Goal: Information Seeking & Learning: Find specific fact

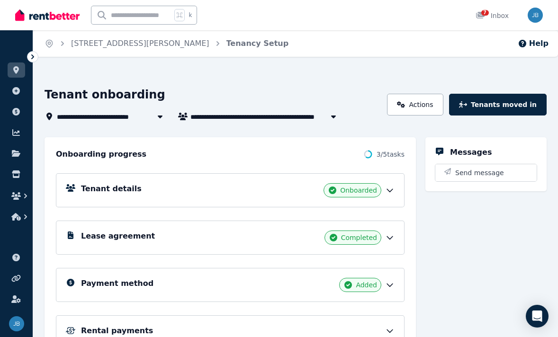
click at [392, 198] on div "Tenant details Onboarded" at bounding box center [230, 190] width 348 height 34
click at [391, 190] on icon at bounding box center [390, 190] width 6 height 3
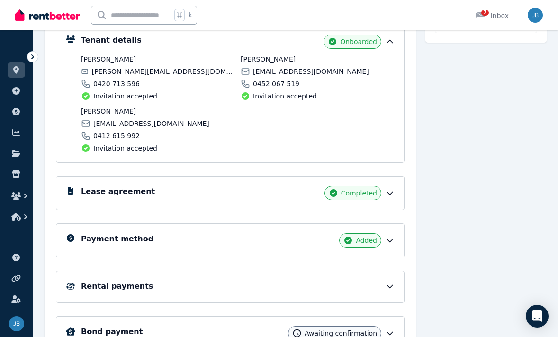
scroll to position [205, 0]
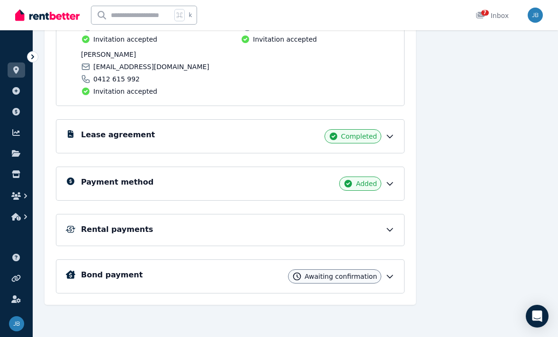
click at [376, 279] on span "Awaiting confirmation" at bounding box center [340, 276] width 72 height 9
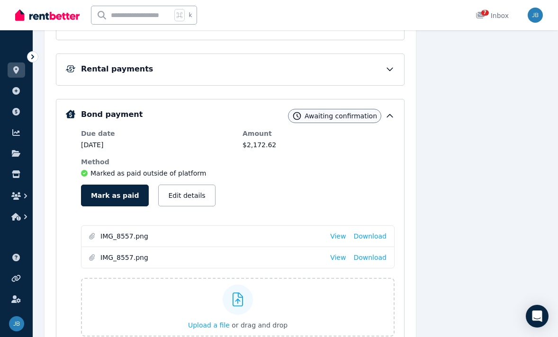
scroll to position [370, 0]
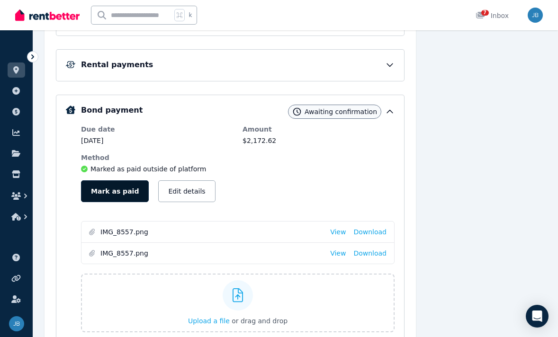
click at [95, 187] on button "Mark as paid" at bounding box center [115, 191] width 68 height 22
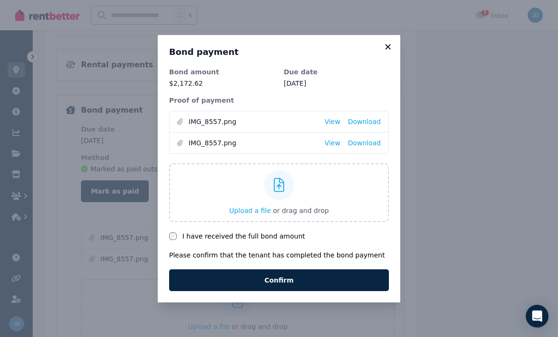
click at [386, 46] on icon at bounding box center [387, 47] width 9 height 9
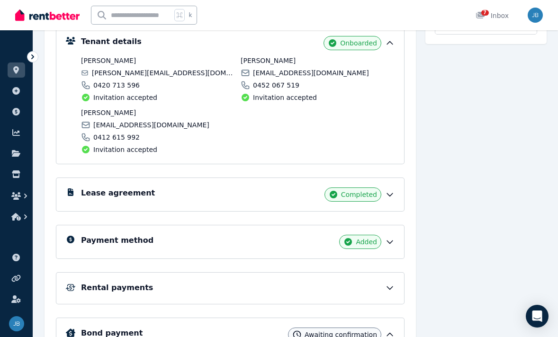
scroll to position [145, 0]
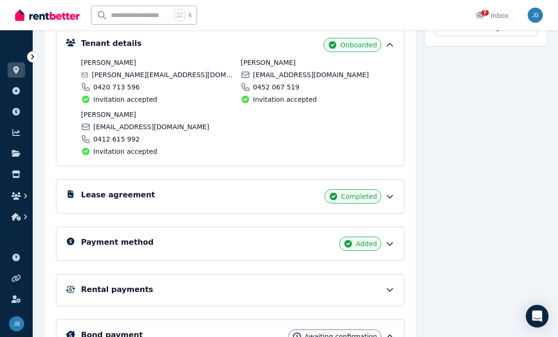
click at [245, 198] on div "Lease agreement Completed" at bounding box center [237, 196] width 313 height 14
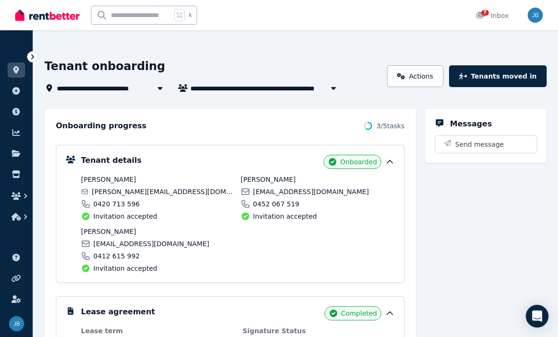
scroll to position [26, 0]
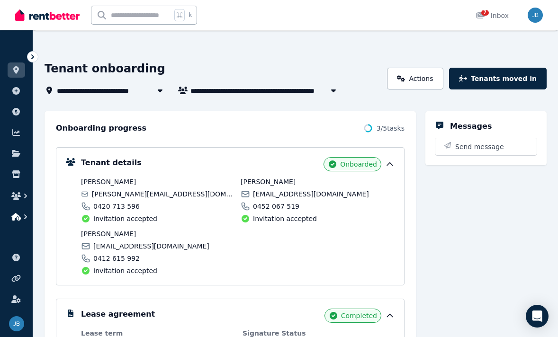
click at [26, 218] on icon "button" at bounding box center [25, 216] width 9 height 9
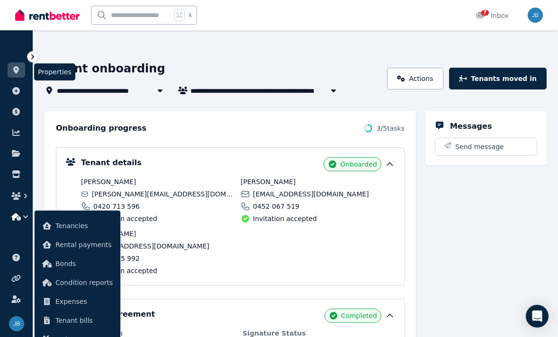
click at [17, 71] on icon at bounding box center [16, 70] width 6 height 8
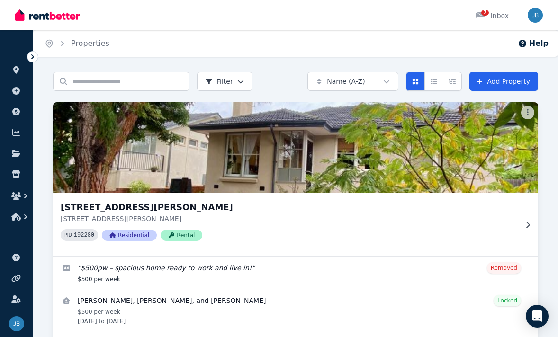
scroll to position [34, 0]
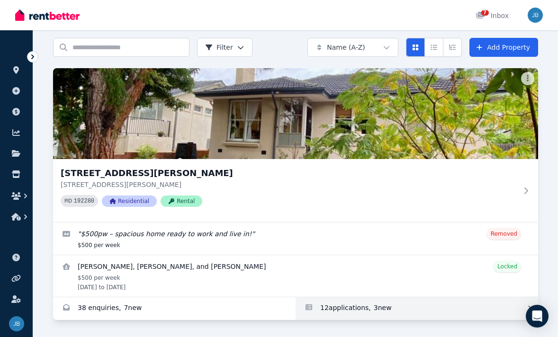
click at [329, 310] on link "Applications for 1/23 Evans Crescent, Reservoir" at bounding box center [416, 308] width 242 height 23
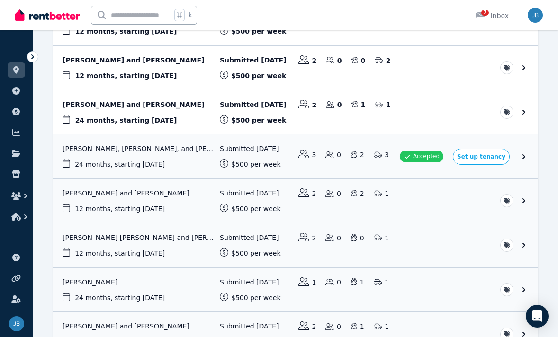
scroll to position [138, 0]
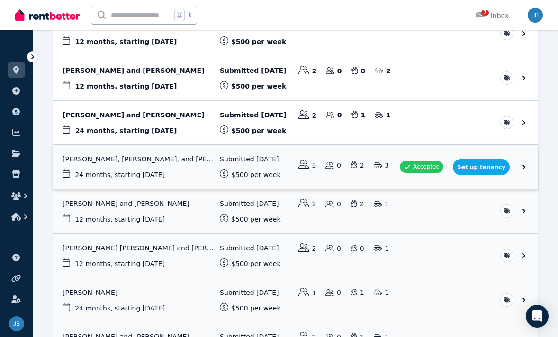
click at [155, 182] on link "View application: Swarnim Mukhia, Manil singh Ghimire, and Arjun Thapa" at bounding box center [295, 167] width 485 height 44
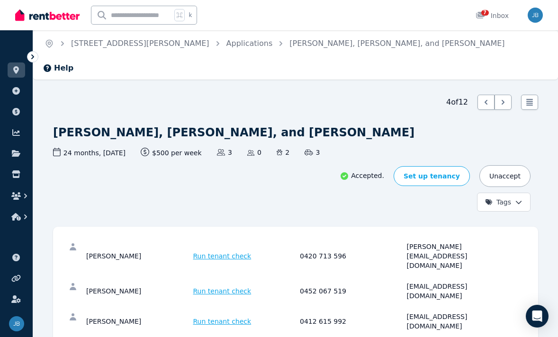
drag, startPoint x: 140, startPoint y: 225, endPoint x: 89, endPoint y: 225, distance: 51.1
click at [89, 242] on div "[PERSON_NAME]" at bounding box center [138, 256] width 104 height 28
copy div "warnim [PERSON_NAME]"
click at [144, 182] on div "Accepted. Set up tenancy Unaccept Tags" at bounding box center [291, 188] width 477 height 46
click at [149, 282] on div "[PERSON_NAME]" at bounding box center [138, 291] width 104 height 19
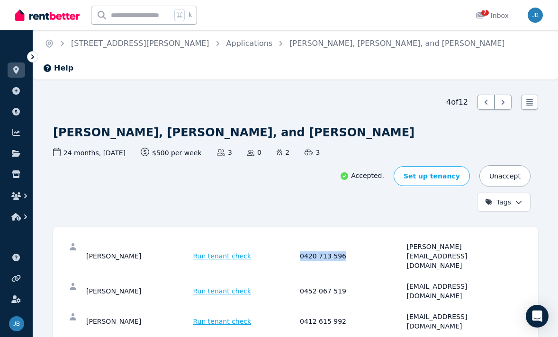
drag, startPoint x: 346, startPoint y: 220, endPoint x: 299, endPoint y: 222, distance: 46.4
click at [300, 242] on div "0420 713 596" at bounding box center [352, 256] width 104 height 28
copy div "0420 713 596"
drag, startPoint x: 509, startPoint y: 220, endPoint x: 407, endPoint y: 222, distance: 101.8
click at [407, 242] on div "[PERSON_NAME][EMAIL_ADDRESS][DOMAIN_NAME]" at bounding box center [459, 256] width 104 height 28
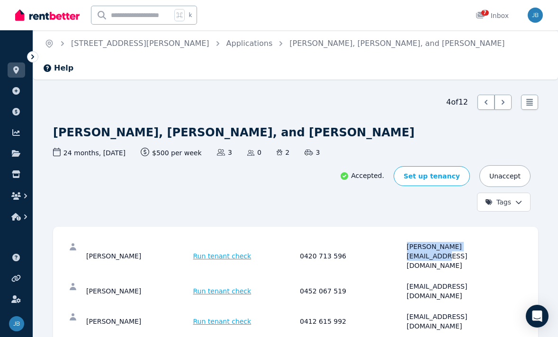
copy div "[PERSON_NAME][EMAIL_ADDRESS][DOMAIN_NAME]"
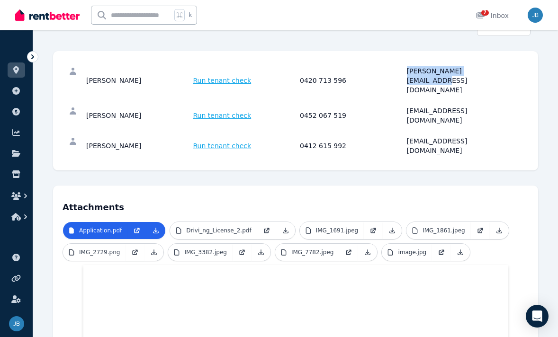
scroll to position [176, 0]
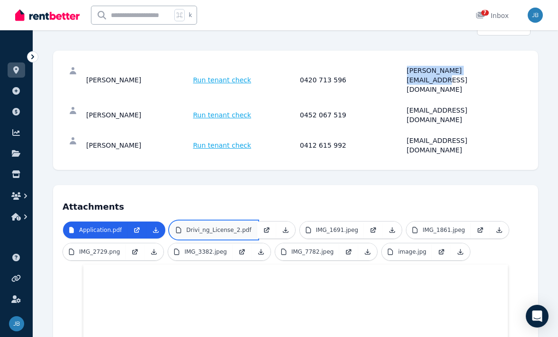
click at [232, 226] on p "Drivi_ng_License_2.pdf" at bounding box center [218, 230] width 65 height 8
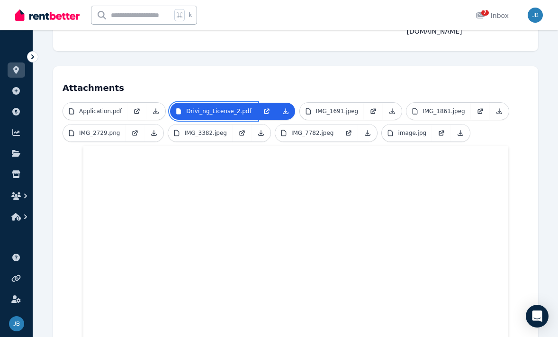
scroll to position [296, 0]
click at [329, 101] on ul "Application.pdf Drivi_ng_License_2.pdf IMG_1691.jpeg IMG_1861.jpeg IMG_2729.png…" at bounding box center [295, 123] width 466 height 44
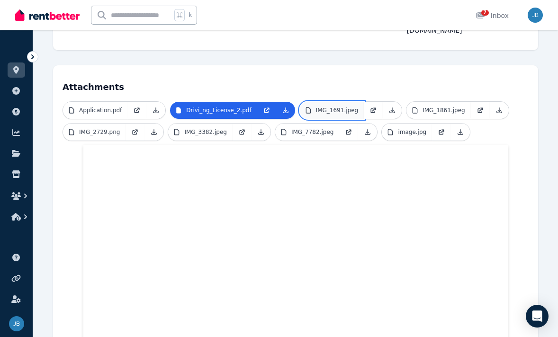
click at [320, 107] on p "IMG_1691.jpeg" at bounding box center [337, 111] width 43 height 8
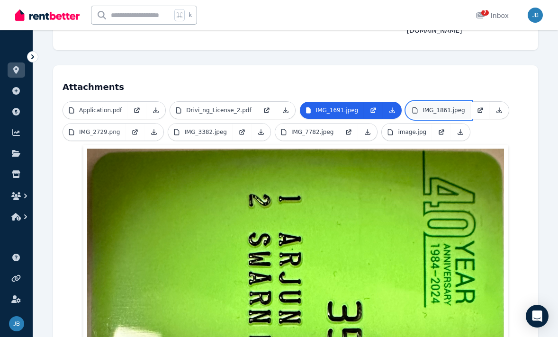
click at [422, 107] on p "IMG_1861.jpeg" at bounding box center [443, 111] width 43 height 8
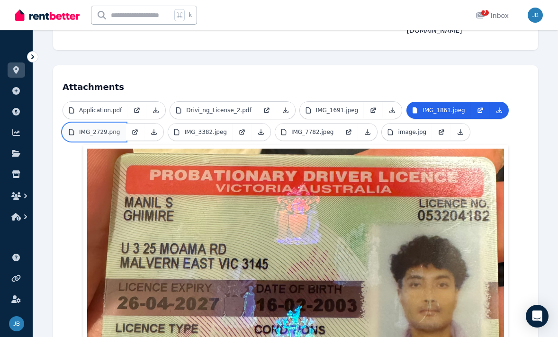
click at [99, 128] on p "IMG_2729.png" at bounding box center [99, 132] width 41 height 8
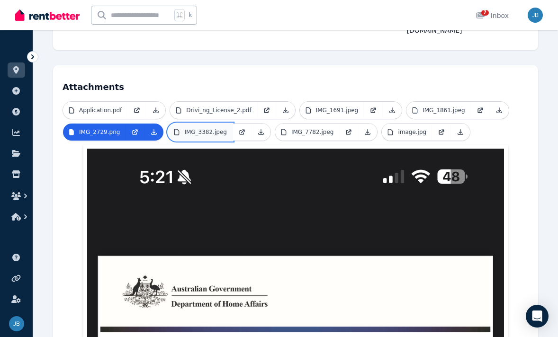
click at [192, 128] on p "IMG_3382.jpeg" at bounding box center [205, 132] width 43 height 8
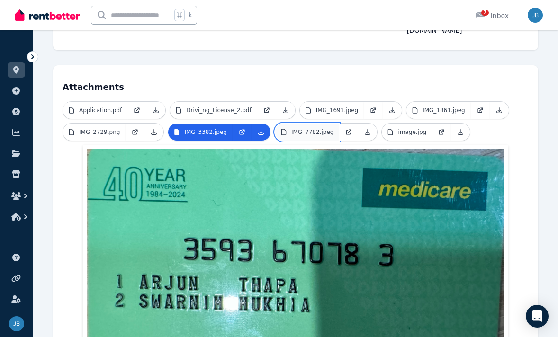
click at [290, 124] on link "IMG_7782.jpeg" at bounding box center [307, 132] width 64 height 17
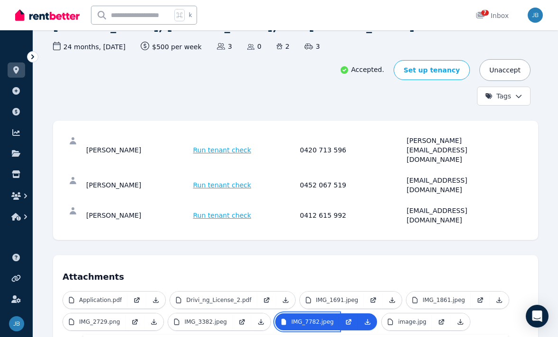
scroll to position [105, 0]
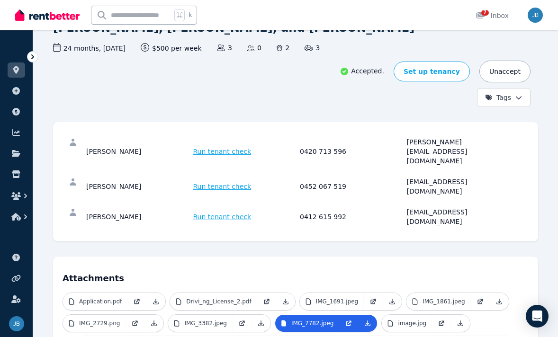
drag, startPoint x: 161, startPoint y: 142, endPoint x: 83, endPoint y: 142, distance: 78.6
click at [83, 171] on div "[PERSON_NAME] Run tenant check 0452 067 519 [EMAIL_ADDRESS][DOMAIN_NAME]" at bounding box center [295, 186] width 466 height 30
copy div "[PERSON_NAME]"
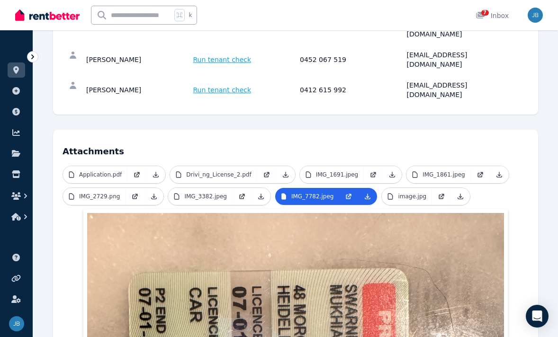
scroll to position [257, 0]
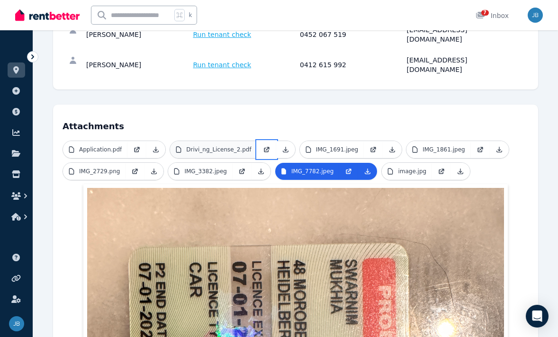
click at [256, 141] on span "Drivi_ng_License_2.pdf" at bounding box center [231, 150] width 125 height 18
click at [219, 146] on p "Drivi_ng_License_2.pdf" at bounding box center [218, 150] width 65 height 8
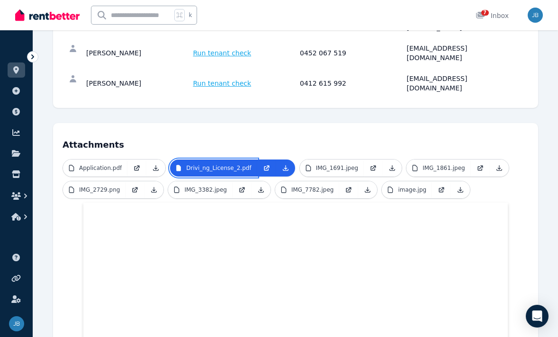
scroll to position [234, 0]
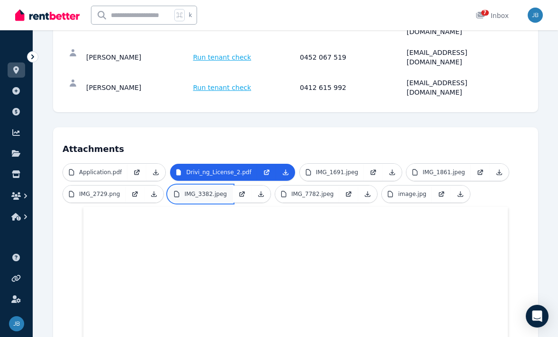
click at [209, 186] on link "IMG_3382.jpeg" at bounding box center [200, 194] width 64 height 17
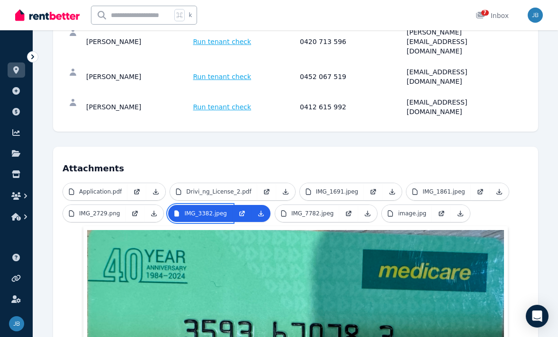
scroll to position [195, 0]
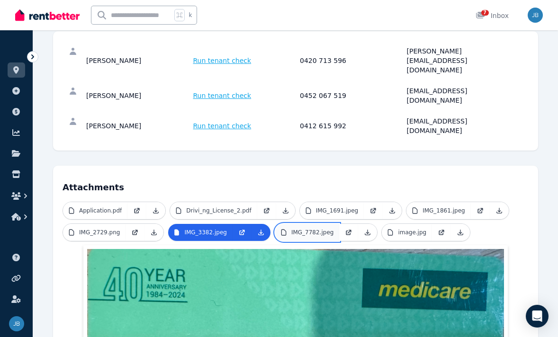
click at [292, 224] on link "IMG_7782.jpeg" at bounding box center [307, 232] width 64 height 17
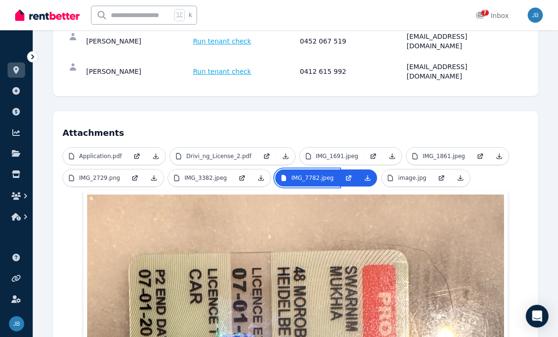
scroll to position [247, 0]
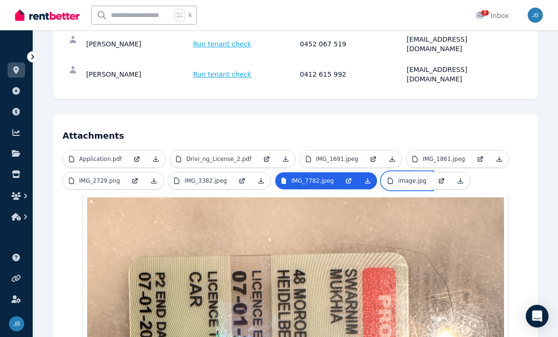
click at [399, 177] on p "image.jpg" at bounding box center [412, 181] width 28 height 8
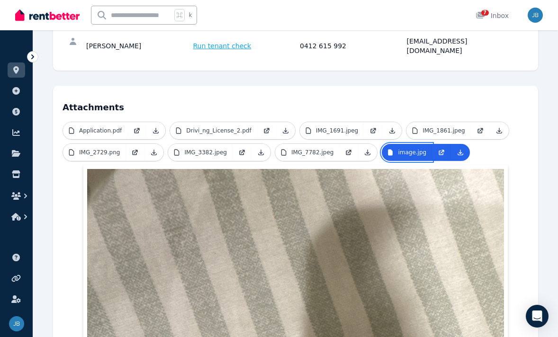
scroll to position [273, 0]
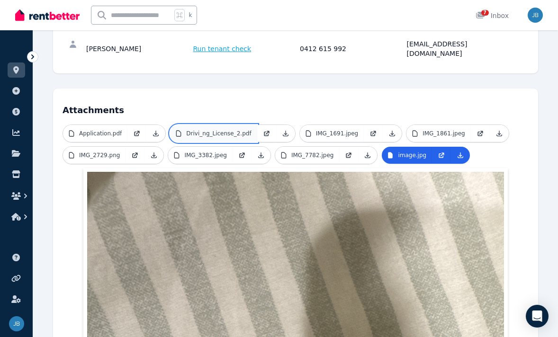
click at [214, 130] on p "Drivi_ng_License_2.pdf" at bounding box center [218, 134] width 65 height 8
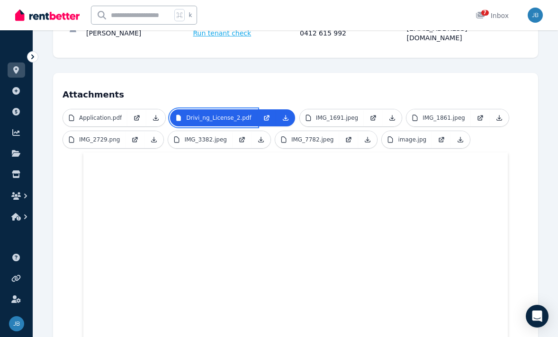
scroll to position [255, 0]
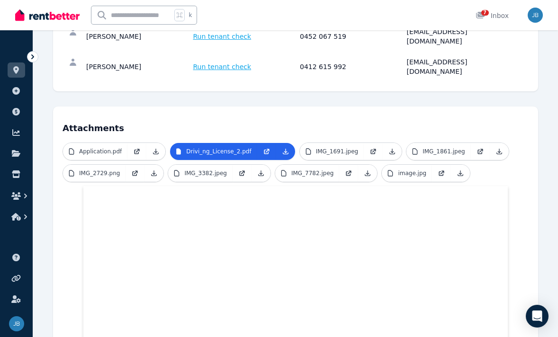
click at [94, 142] on span "Application.pdf" at bounding box center [113, 151] width 103 height 18
click at [87, 143] on link "Application.pdf" at bounding box center [95, 151] width 64 height 17
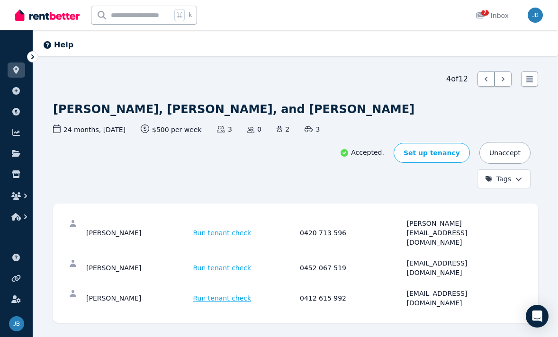
scroll to position [0, 0]
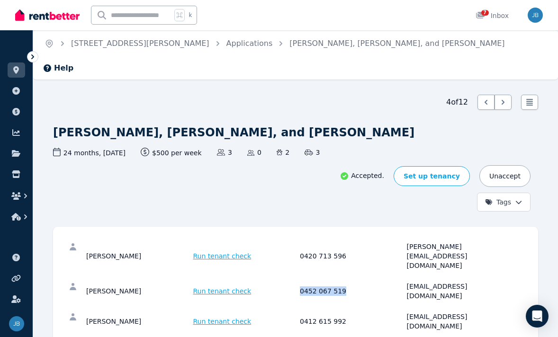
drag, startPoint x: 346, startPoint y: 251, endPoint x: 299, endPoint y: 245, distance: 46.8
click at [299, 276] on div "[PERSON_NAME] Run tenant check 0452 067 519 [EMAIL_ADDRESS][DOMAIN_NAME]" at bounding box center [295, 291] width 466 height 30
copy div "0452 067 519"
drag, startPoint x: 491, startPoint y: 249, endPoint x: 401, endPoint y: 249, distance: 89.9
click at [401, 276] on div "[PERSON_NAME] Run tenant check 0452 067 519 [EMAIL_ADDRESS][DOMAIN_NAME]" at bounding box center [295, 291] width 466 height 30
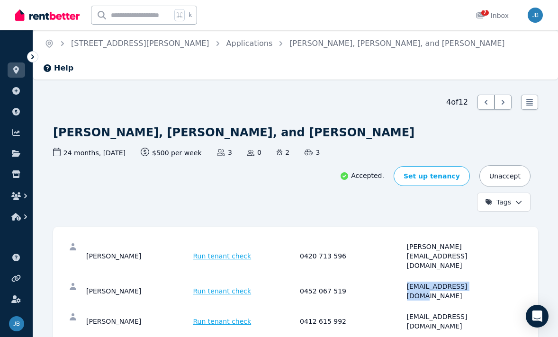
copy div "[EMAIL_ADDRESS][DOMAIN_NAME]"
drag, startPoint x: 151, startPoint y: 266, endPoint x: 80, endPoint y: 266, distance: 70.5
click at [80, 306] on div "[PERSON_NAME] Run tenant check 0412 615 992 [EMAIL_ADDRESS][DOMAIN_NAME]" at bounding box center [295, 321] width 466 height 30
copy div "[PERSON_NAME]"
drag, startPoint x: 351, startPoint y: 268, endPoint x: 292, endPoint y: 269, distance: 59.2
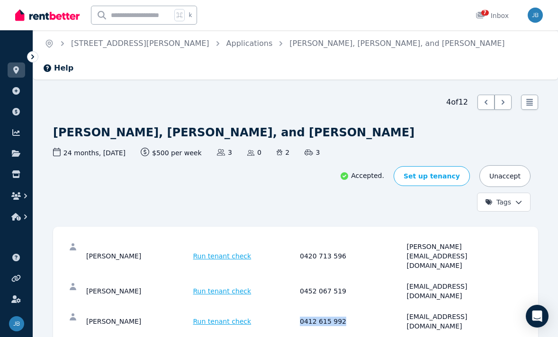
click at [292, 312] on div "[PERSON_NAME] Run tenant check 0412 615 992 [EMAIL_ADDRESS][DOMAIN_NAME]" at bounding box center [298, 321] width 424 height 19
copy div "0412 615 992"
drag, startPoint x: 489, startPoint y: 267, endPoint x: 407, endPoint y: 264, distance: 82.9
click at [407, 312] on div "[EMAIL_ADDRESS][DOMAIN_NAME]" at bounding box center [459, 321] width 104 height 19
copy div "[EMAIL_ADDRESS][DOMAIN_NAME]"
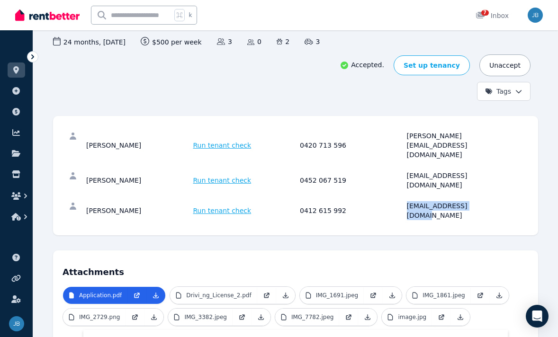
scroll to position [120, 0]
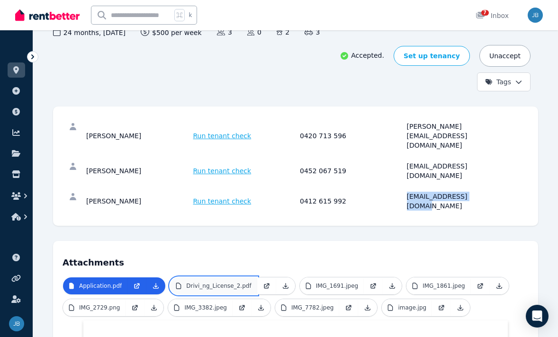
click at [189, 277] on link "Drivi_ng_License_2.pdf" at bounding box center [213, 285] width 87 height 17
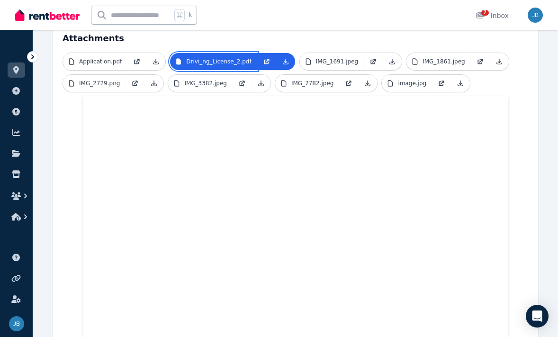
scroll to position [0, 0]
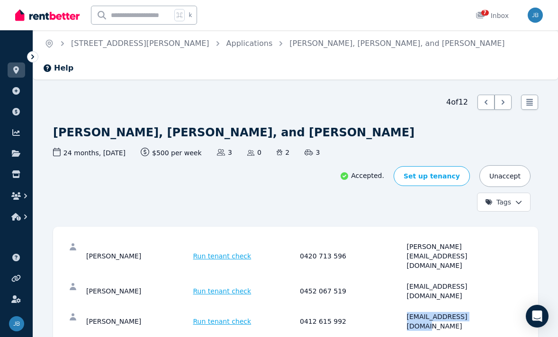
click at [405, 312] on div "[PERSON_NAME] Run tenant check 0412 615 992 [EMAIL_ADDRESS][DOMAIN_NAME]" at bounding box center [298, 321] width 424 height 19
drag, startPoint x: 362, startPoint y: 262, endPoint x: 295, endPoint y: 264, distance: 66.8
click at [295, 312] on div "[PERSON_NAME] Run tenant check 0412 615 992 [EMAIL_ADDRESS][DOMAIN_NAME]" at bounding box center [298, 321] width 424 height 19
copy div "0412 615 992"
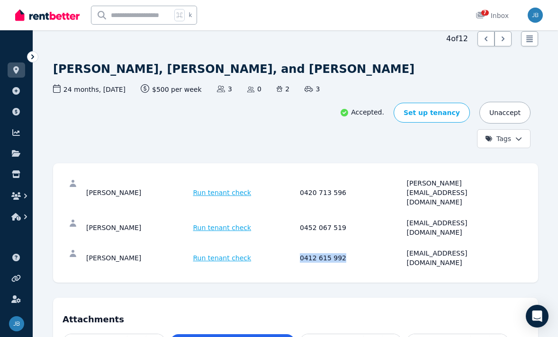
scroll to position [79, 0]
